Goal: Check status: Check status

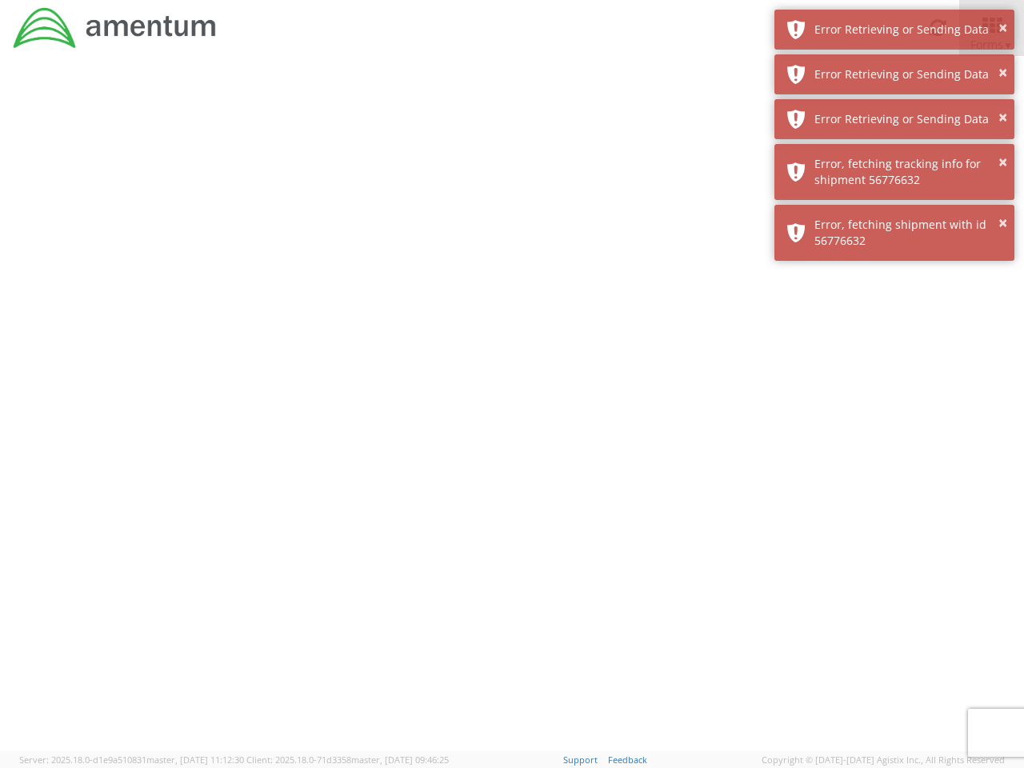
click at [512, 412] on div at bounding box center [512, 403] width 1024 height 695
click at [894, 30] on div "Error Retrieving or Sending Data" at bounding box center [908, 30] width 188 height 16
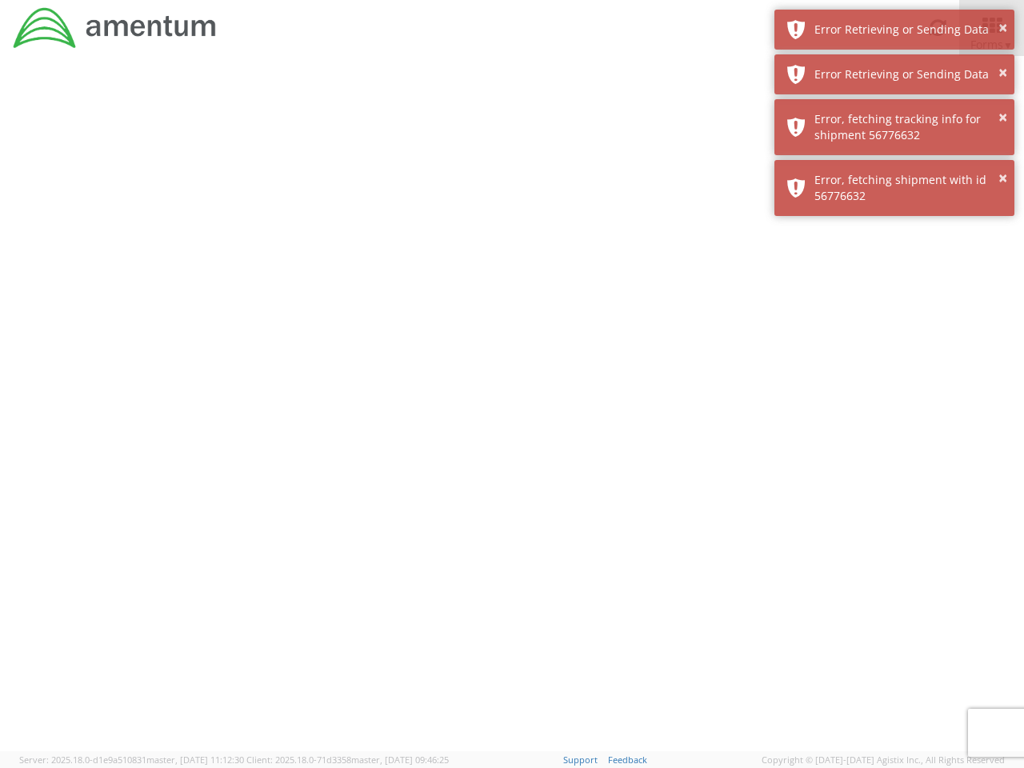
click at [894, 74] on div "Error Retrieving or Sending Data" at bounding box center [908, 74] width 188 height 16
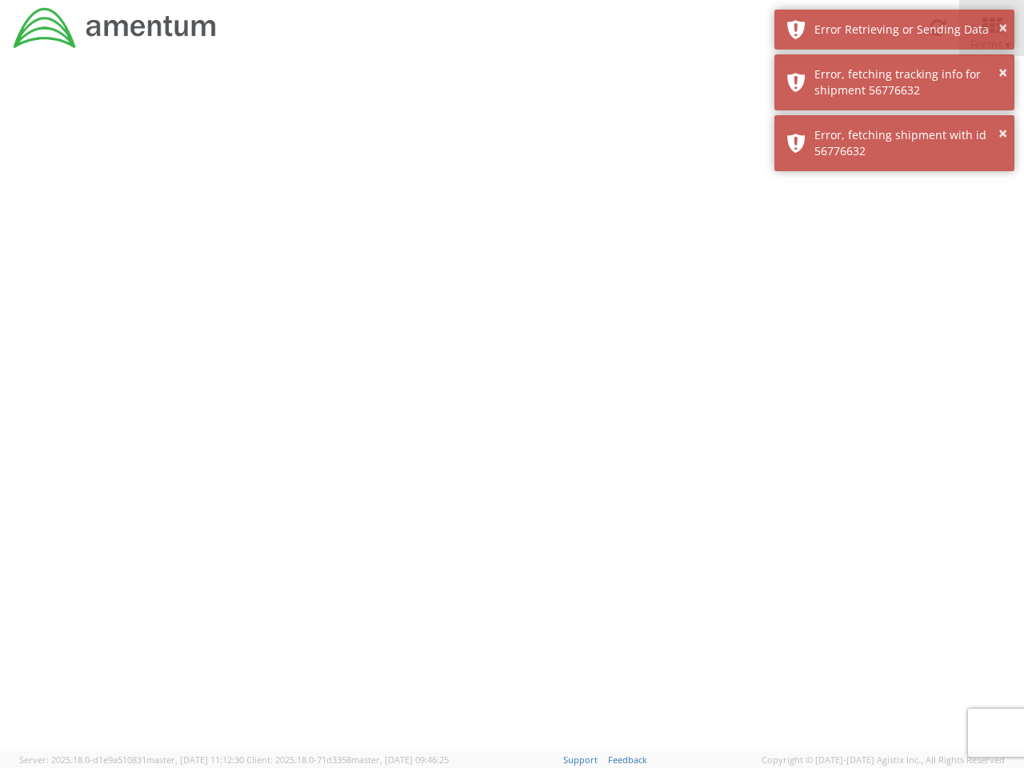
click at [894, 119] on div "× Error, fetching shipment with id 56776632" at bounding box center [894, 143] width 240 height 56
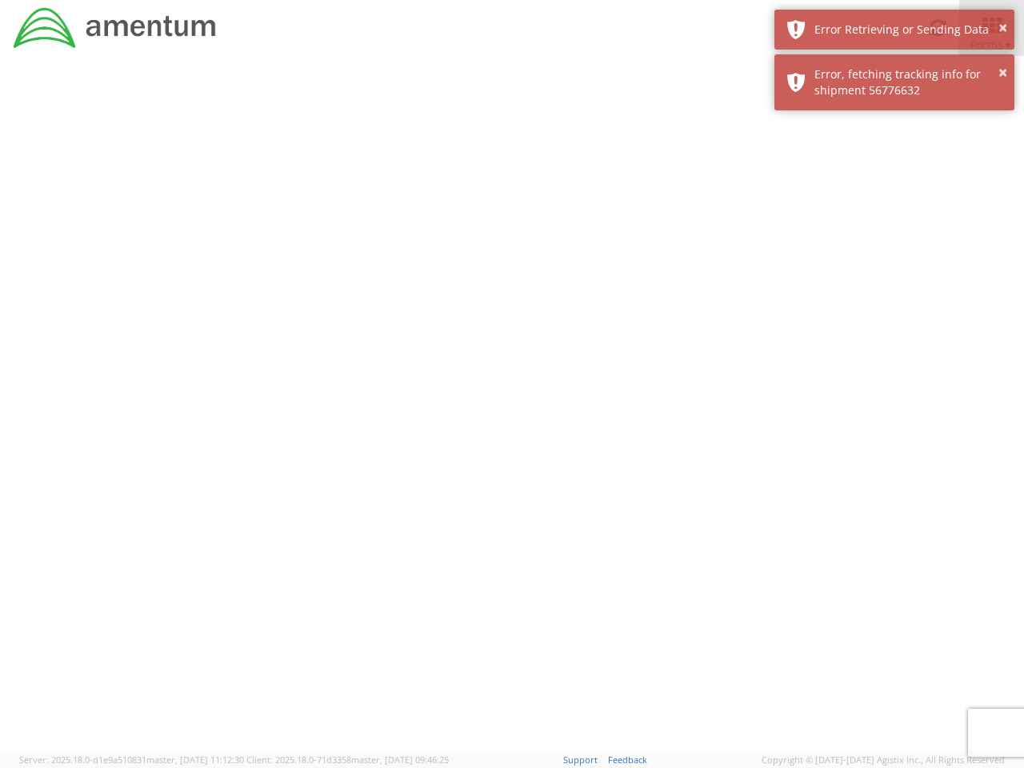
click at [894, 172] on div at bounding box center [512, 403] width 1024 height 695
click at [894, 233] on div at bounding box center [512, 403] width 1024 height 695
